Goal: Task Accomplishment & Management: Complete application form

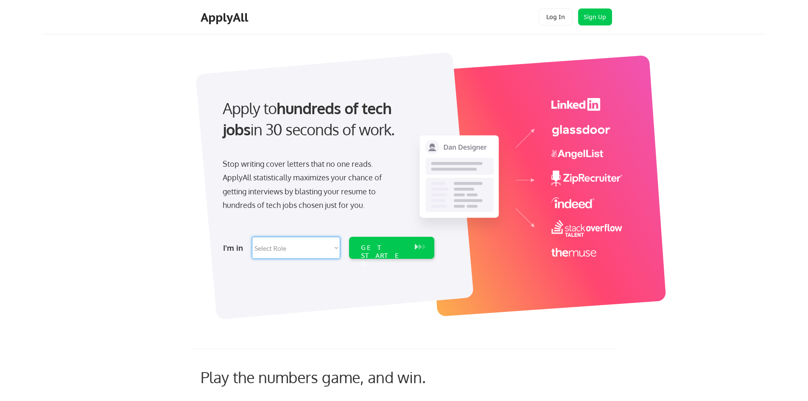
click at [306, 249] on select "Select Role Software Engineering Product Management Customer Success Sales UI/U…" at bounding box center [296, 248] width 88 height 22
select select ""tech_finance_biz_ops_cos""
click at [252, 237] on select "Select Role Software Engineering Product Management Customer Success Sales UI/U…" at bounding box center [296, 248] width 88 height 22
select select ""tech_finance_biz_ops_cos""
click at [369, 247] on div "GET STARTED" at bounding box center [383, 255] width 45 height 25
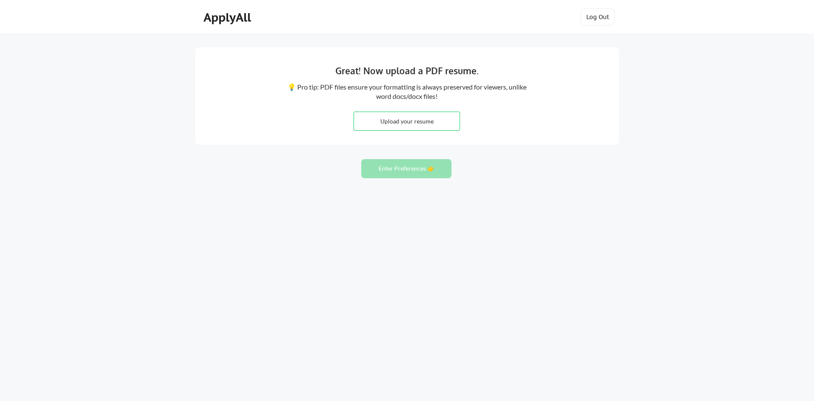
type input "C:\fakepath\[PERSON_NAME] Resume [DATE]-[DATE].pdf"
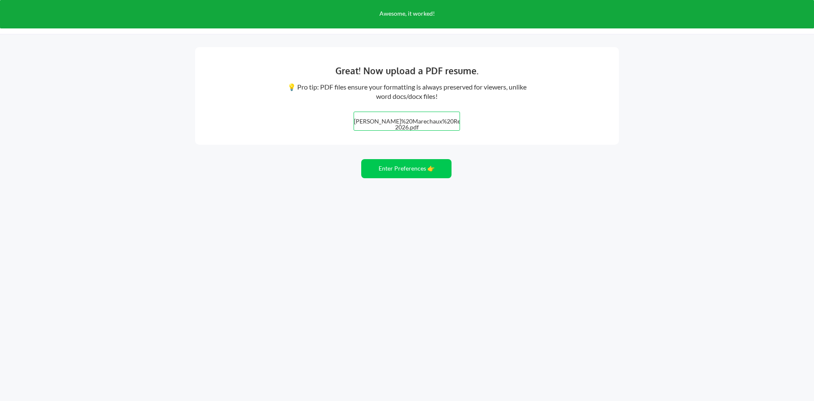
click at [417, 125] on input "file" at bounding box center [407, 121] width 106 height 18
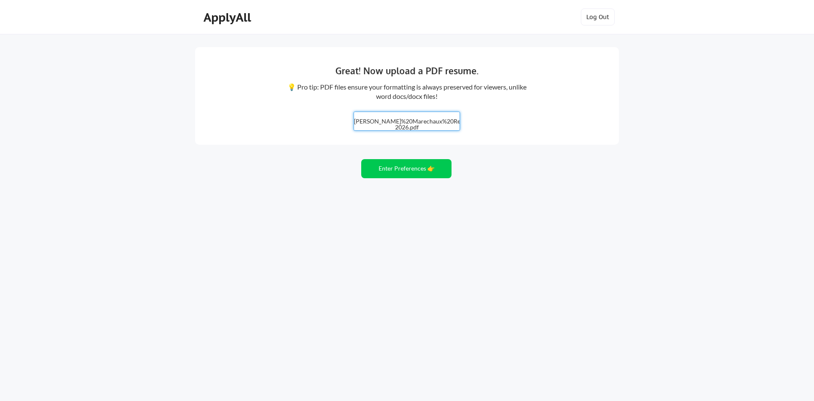
type input "C:\fakepath\[PERSON_NAME] Resume [DATE]-[DATE].pdf"
click at [402, 171] on button "Enter Preferences 👉" at bounding box center [406, 168] width 90 height 19
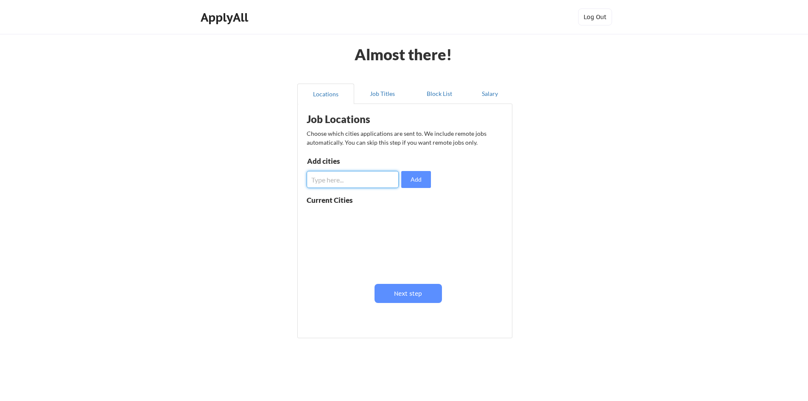
click at [384, 179] on input "input" at bounding box center [353, 179] width 92 height 17
type input "Louisville"
click at [416, 186] on button "Add" at bounding box center [416, 179] width 30 height 17
click at [365, 179] on input "input" at bounding box center [353, 179] width 92 height 17
type input "Cincinnati"
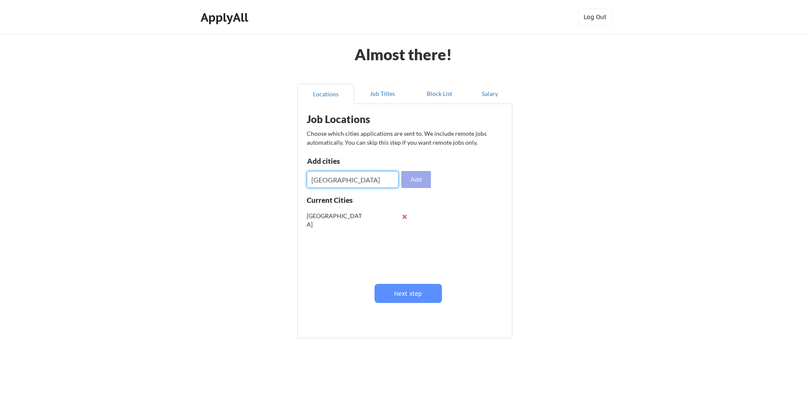
click at [416, 182] on button "Add" at bounding box center [416, 179] width 30 height 17
click at [376, 183] on input "input" at bounding box center [353, 179] width 92 height 17
type input "Lexington"
click at [414, 177] on button "Add" at bounding box center [416, 179] width 30 height 17
click at [364, 180] on input "input" at bounding box center [353, 179] width 92 height 17
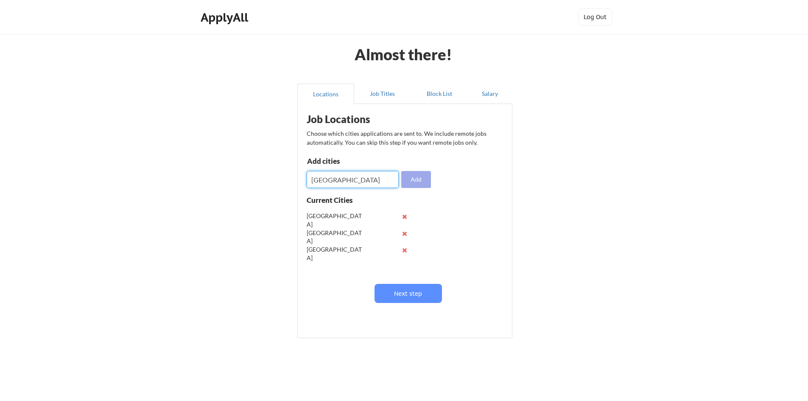
type input "Chicago"
click at [408, 179] on button "Add" at bounding box center [416, 179] width 30 height 17
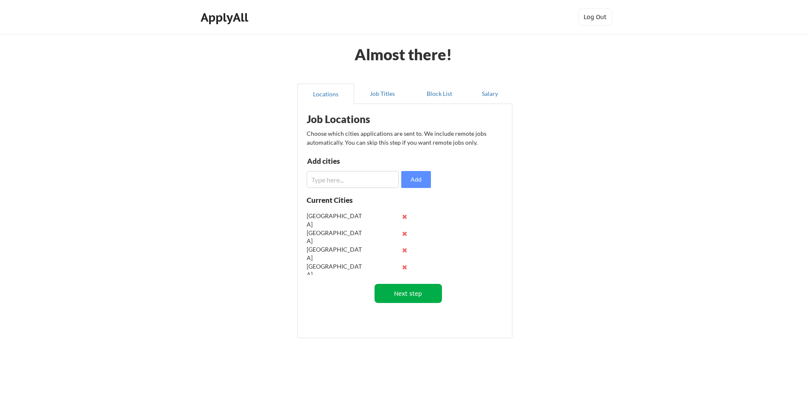
click at [401, 296] on button "Next step" at bounding box center [408, 293] width 67 height 19
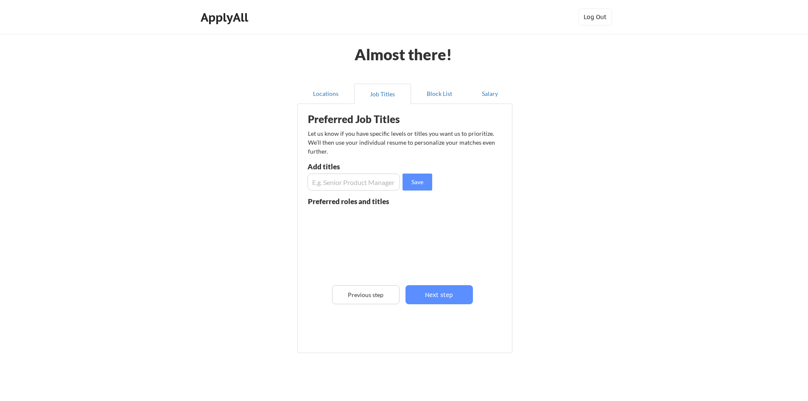
click at [361, 186] on input "input" at bounding box center [354, 181] width 92 height 17
type input "Finance Manager"
click at [422, 182] on button "Save" at bounding box center [418, 181] width 30 height 17
click at [375, 182] on input "input" at bounding box center [354, 181] width 92 height 17
type input "Senior Finance Manager"
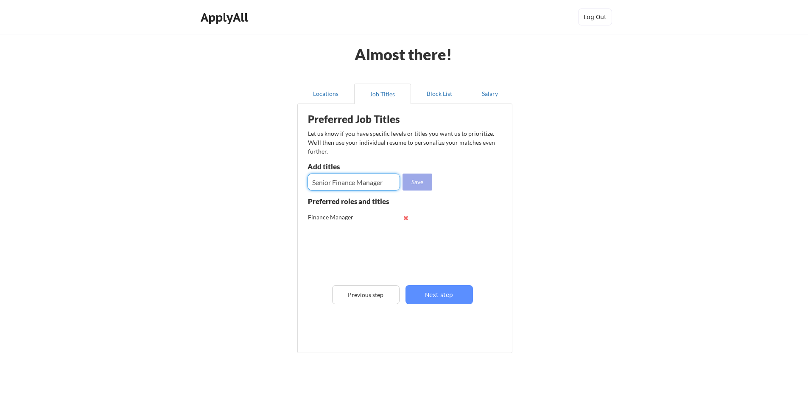
click at [421, 178] on button "Save" at bounding box center [418, 181] width 30 height 17
click at [364, 186] on input "input" at bounding box center [354, 181] width 92 height 17
type input "Director of Finance"
click at [409, 181] on button "Save" at bounding box center [418, 181] width 30 height 17
click at [351, 183] on input "input" at bounding box center [354, 181] width 92 height 17
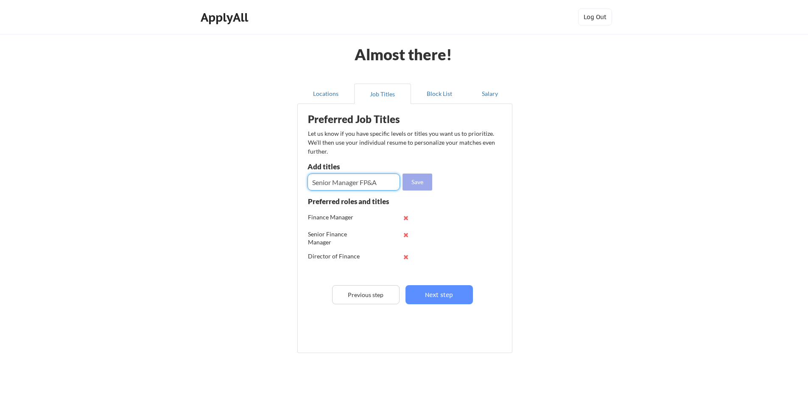
type input "Senior Manager FP&A"
click at [427, 180] on button "Save" at bounding box center [418, 181] width 30 height 17
click at [376, 182] on input "input" at bounding box center [354, 181] width 92 height 17
type input "Manager FP&A"
click at [417, 184] on button "Save" at bounding box center [418, 181] width 30 height 17
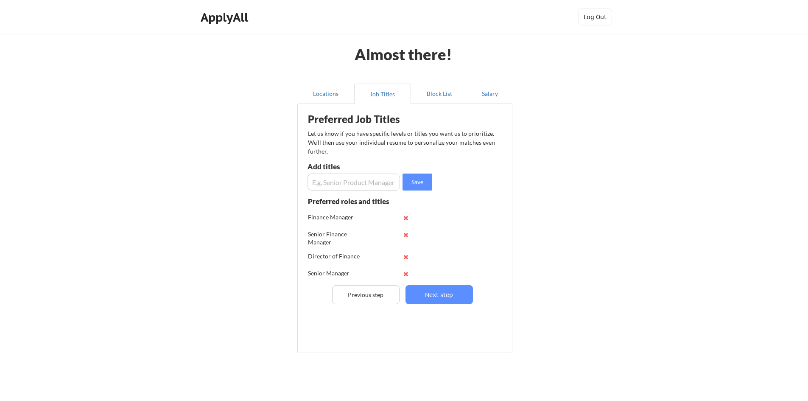
click at [358, 190] on div "Preferred Job Titles Let us know if you have specific levels or titles you want…" at bounding box center [406, 226] width 209 height 236
type input "Finance Strategy Manager"
click at [420, 186] on button "Save" at bounding box center [418, 181] width 30 height 17
click at [439, 297] on button "Next step" at bounding box center [439, 294] width 67 height 19
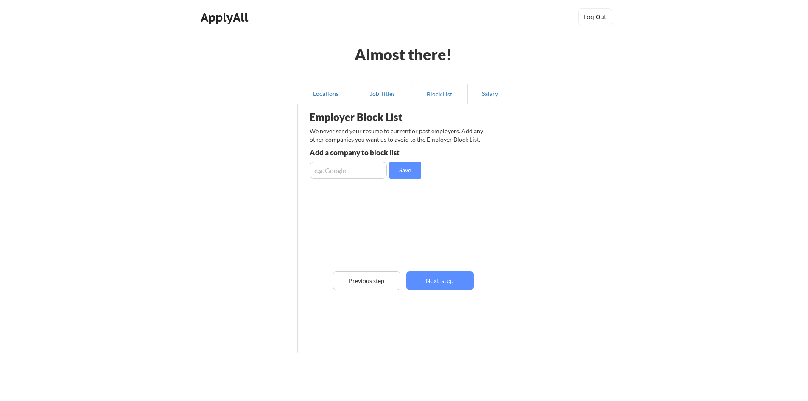
click at [368, 176] on input "input" at bounding box center [348, 170] width 77 height 17
click at [429, 284] on button "Next step" at bounding box center [439, 280] width 67 height 19
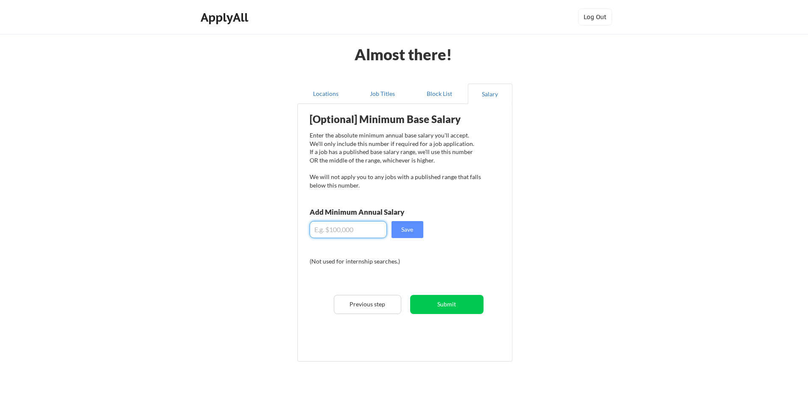
click at [347, 232] on input "input" at bounding box center [348, 229] width 77 height 17
type input "$140,000"
click at [407, 228] on button "Save" at bounding box center [408, 229] width 32 height 17
click at [439, 304] on button "Submit" at bounding box center [446, 304] width 73 height 19
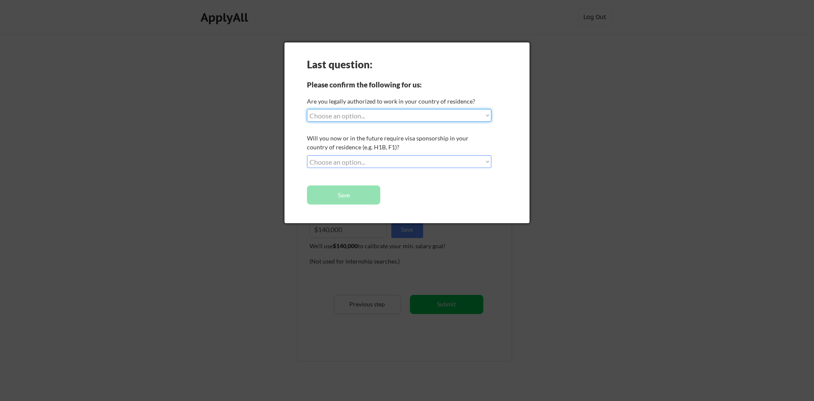
click at [398, 116] on select "Choose an option... Yes, I am a US Citizen Yes, I am a Canadian Citizen Yes, I …" at bounding box center [399, 115] width 185 height 13
select select ""yes__i_am_a_us_green_card_holder""
click at [307, 109] on select "Choose an option... Yes, I am a US Citizen Yes, I am a Canadian Citizen Yes, I …" at bounding box center [399, 115] width 185 height 13
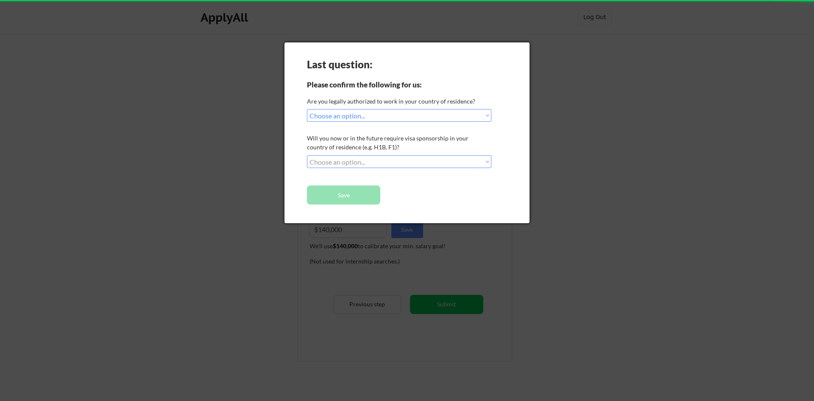
click at [380, 165] on select "Choose an option... No, I will not need sponsorship Yes, I will need sponsorship" at bounding box center [399, 161] width 185 height 13
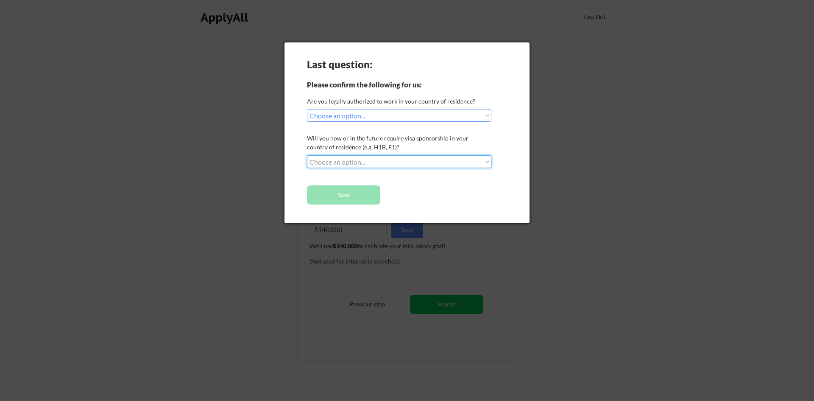
select select ""no__i_will_not_need_sponsorship""
click at [307, 155] on select "Choose an option... No, I will not need sponsorship Yes, I will need sponsorship" at bounding box center [399, 161] width 185 height 13
click at [360, 195] on button "Save" at bounding box center [343, 194] width 73 height 19
